Goal: Download file/media

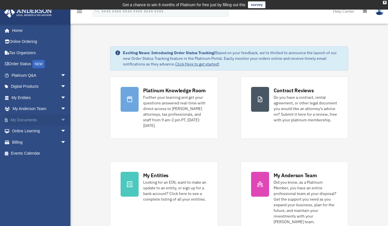
click at [39, 117] on link "My Documents arrow_drop_down" at bounding box center [39, 119] width 71 height 11
click at [61, 120] on span "arrow_drop_down" at bounding box center [66, 120] width 11 height 12
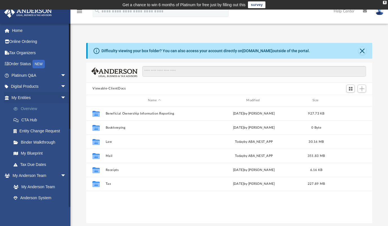
scroll to position [124, 282]
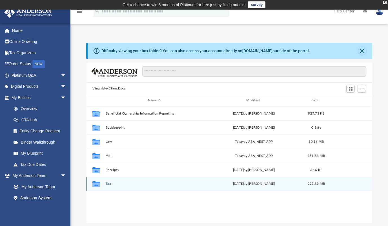
click at [108, 183] on button "Tax" at bounding box center [154, 184] width 97 height 4
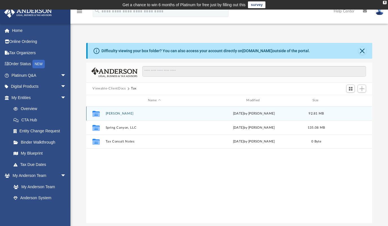
click at [120, 114] on button "[PERSON_NAME]" at bounding box center [154, 114] width 97 height 4
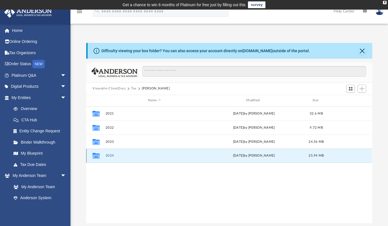
click at [111, 153] on button "2024" at bounding box center [154, 155] width 97 height 4
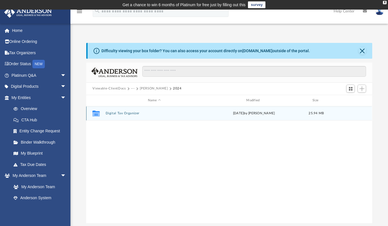
click at [127, 113] on button "Digital Tax Organizer" at bounding box center [154, 113] width 97 height 4
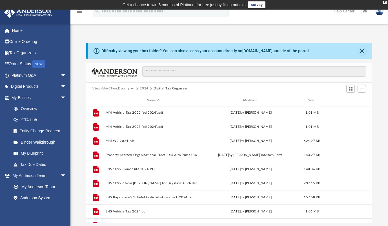
scroll to position [141, 0]
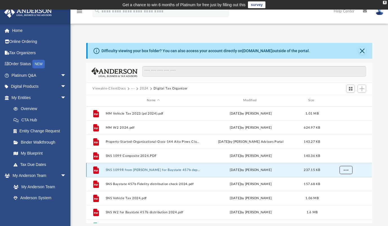
click at [347, 171] on span "More options" at bounding box center [346, 169] width 5 height 3
click at [340, 190] on li "Download" at bounding box center [341, 190] width 16 height 6
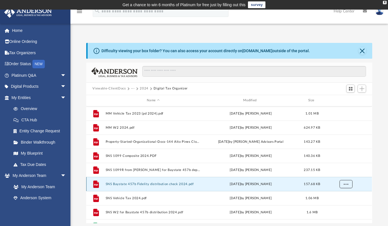
click at [346, 183] on span "More options" at bounding box center [346, 183] width 5 height 3
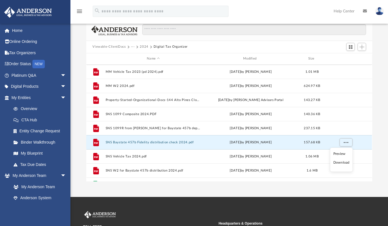
scroll to position [56, 0]
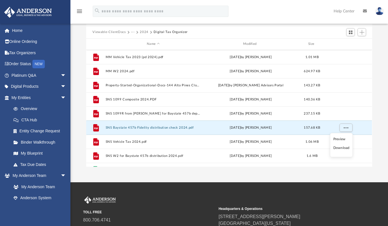
click at [337, 148] on li "Download" at bounding box center [341, 148] width 16 height 6
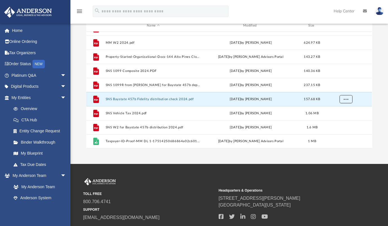
scroll to position [84, 0]
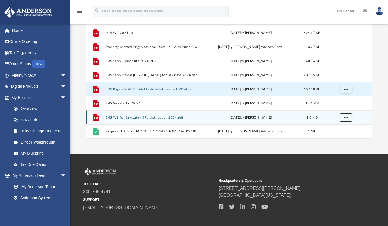
click at [345, 115] on button "More options" at bounding box center [345, 117] width 13 height 8
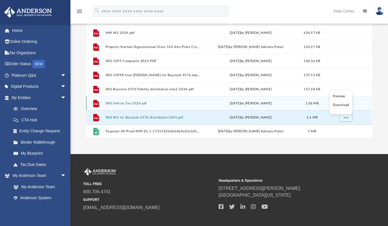
click at [340, 105] on li "Download" at bounding box center [341, 105] width 16 height 6
